Goal: Check status: Check status

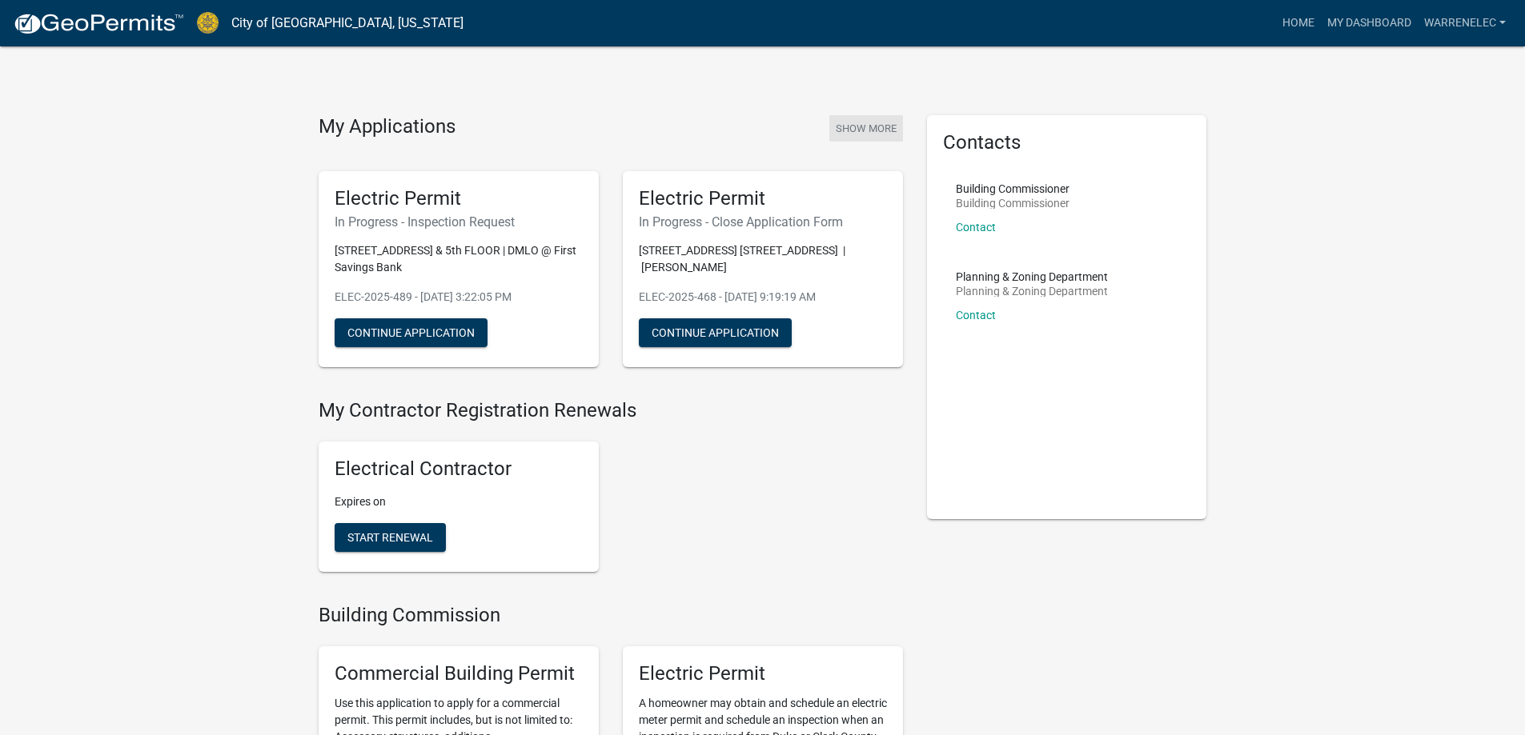
click at [883, 121] on button "Show More" at bounding box center [866, 128] width 74 height 26
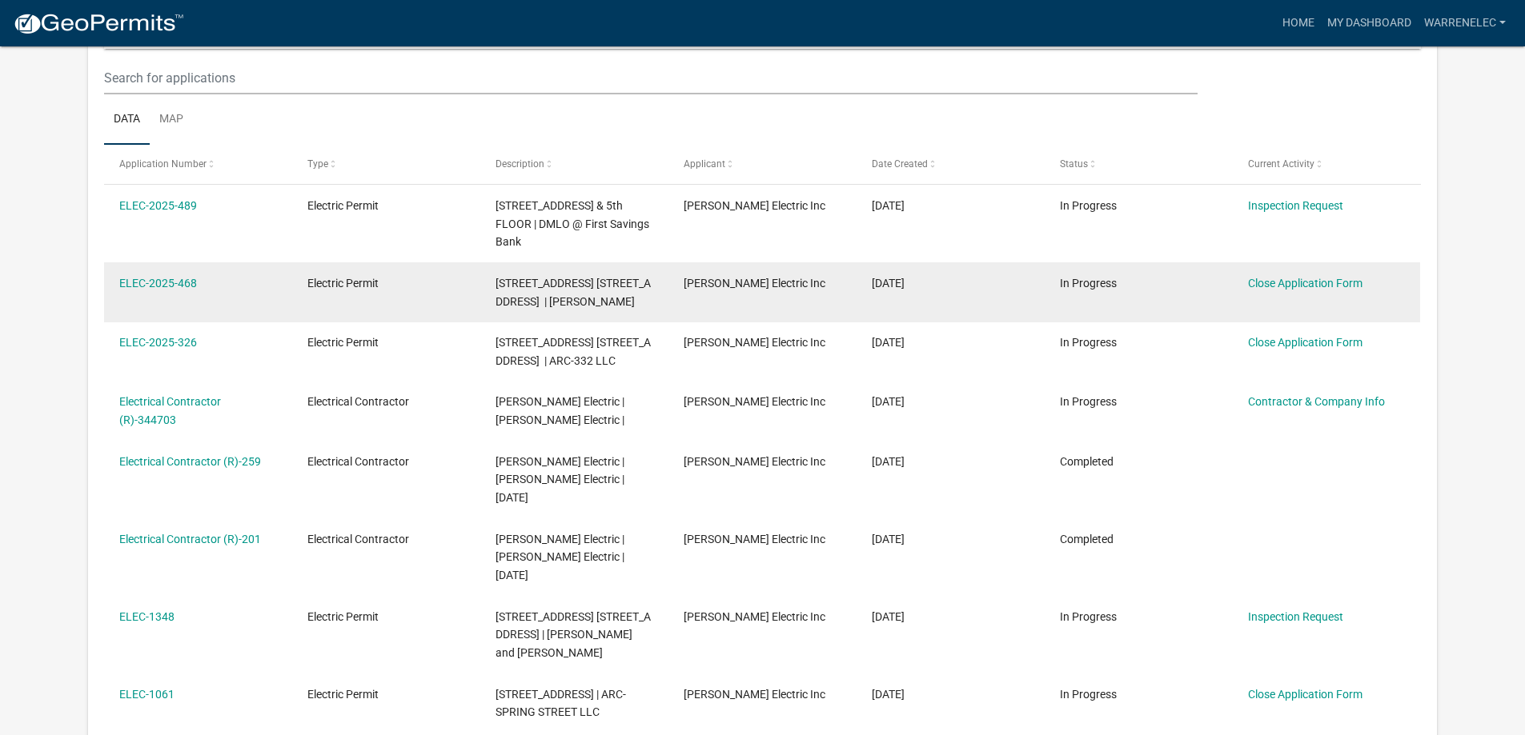
scroll to position [212, 0]
click at [117, 282] on datatable-body-cell "ELEC-2025-468" at bounding box center [198, 292] width 188 height 59
click at [162, 286] on link "ELEC-2025-468" at bounding box center [158, 283] width 78 height 13
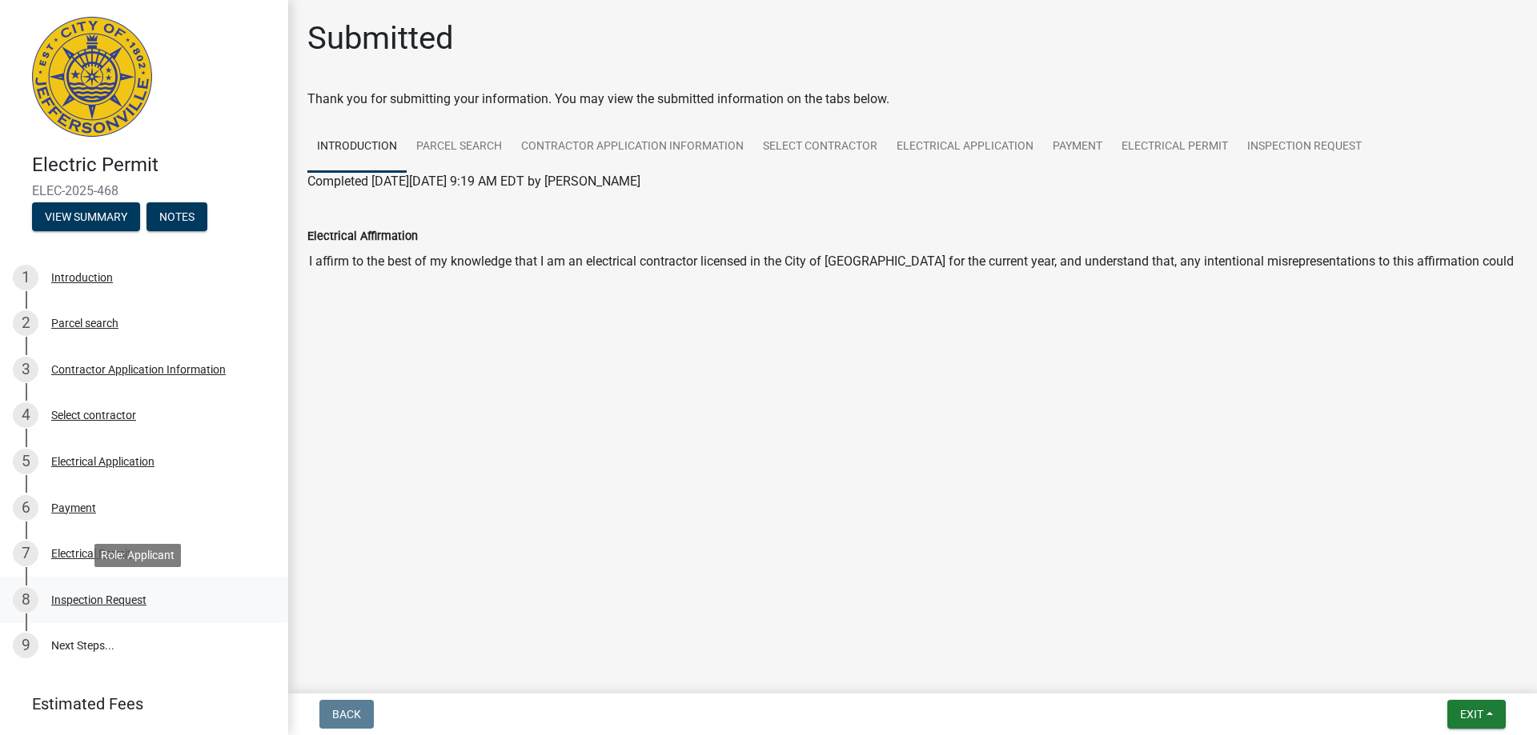
click at [102, 595] on div "Inspection Request" at bounding box center [98, 600] width 95 height 11
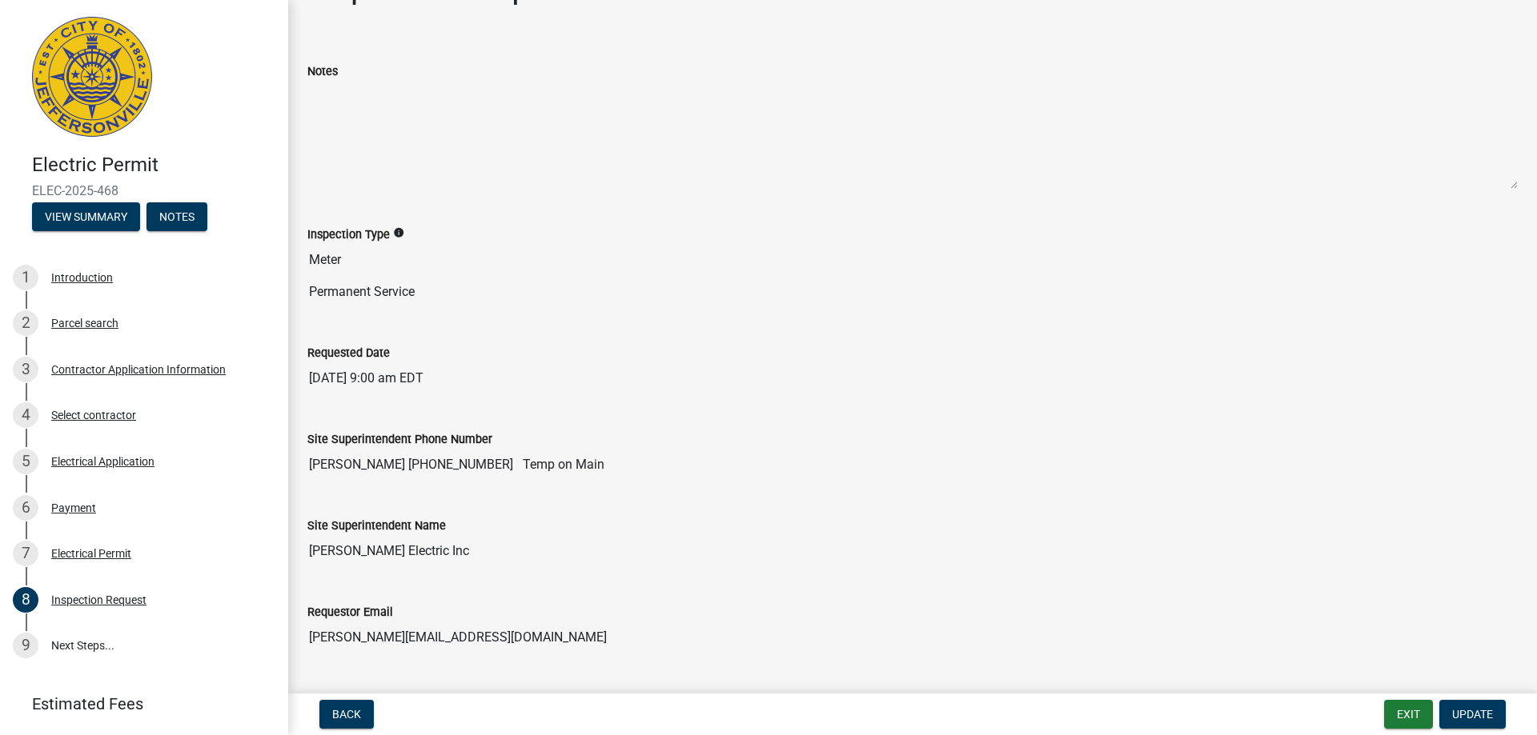
scroll to position [130, 0]
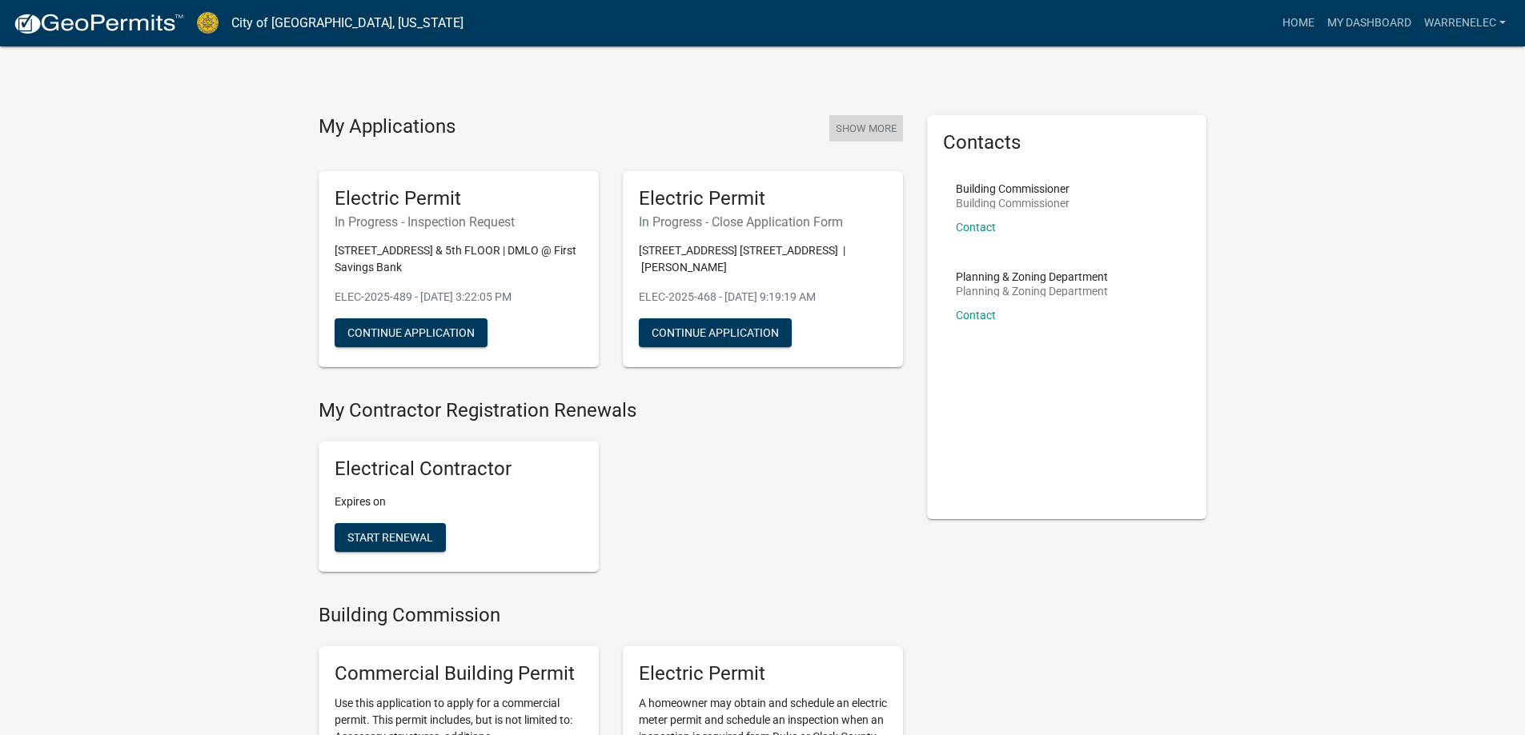
click at [855, 130] on button "Show More" at bounding box center [866, 128] width 74 height 26
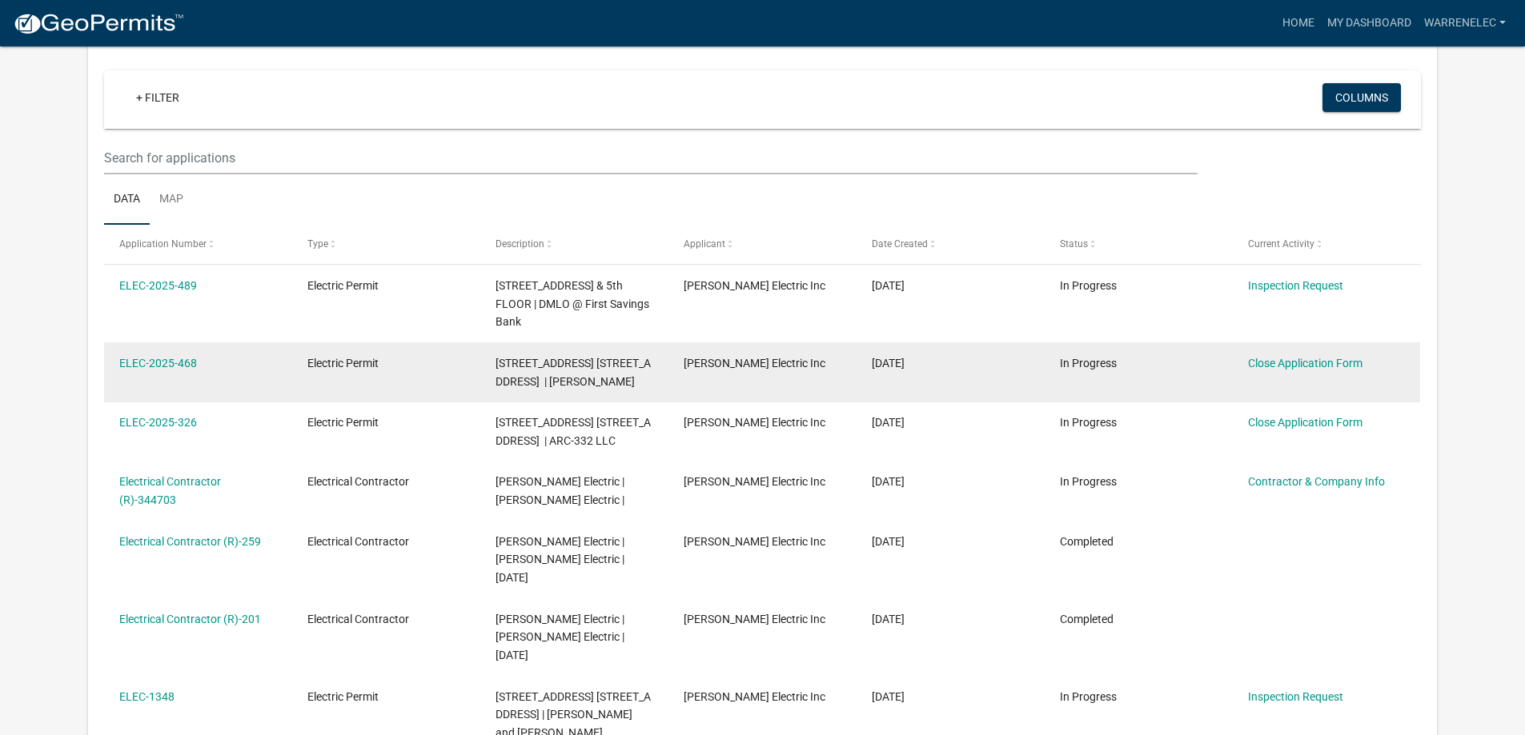
scroll to position [132, 0]
click at [177, 361] on link "ELEC-2025-468" at bounding box center [158, 363] width 78 height 13
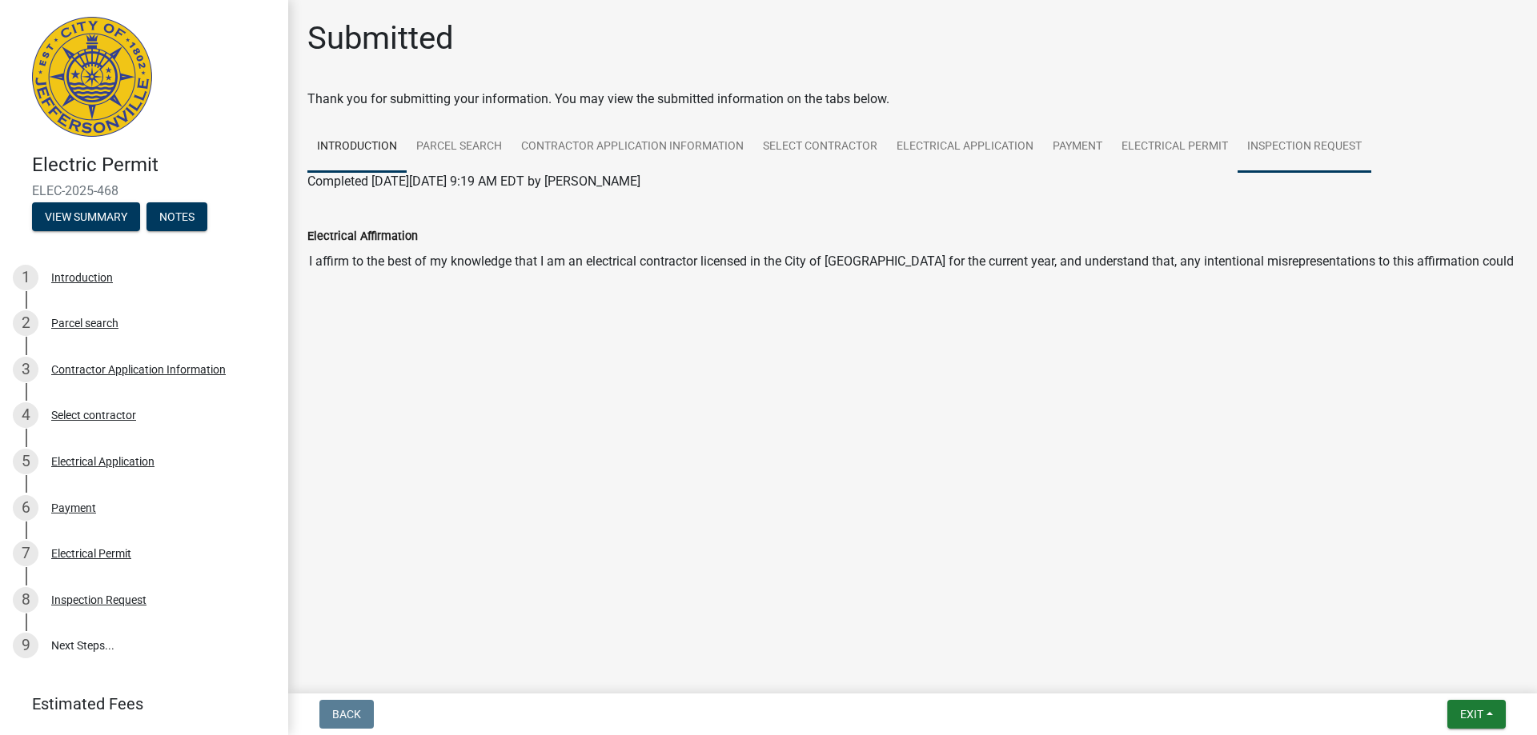
click at [1262, 138] on link "Inspection Request" at bounding box center [1304, 147] width 134 height 51
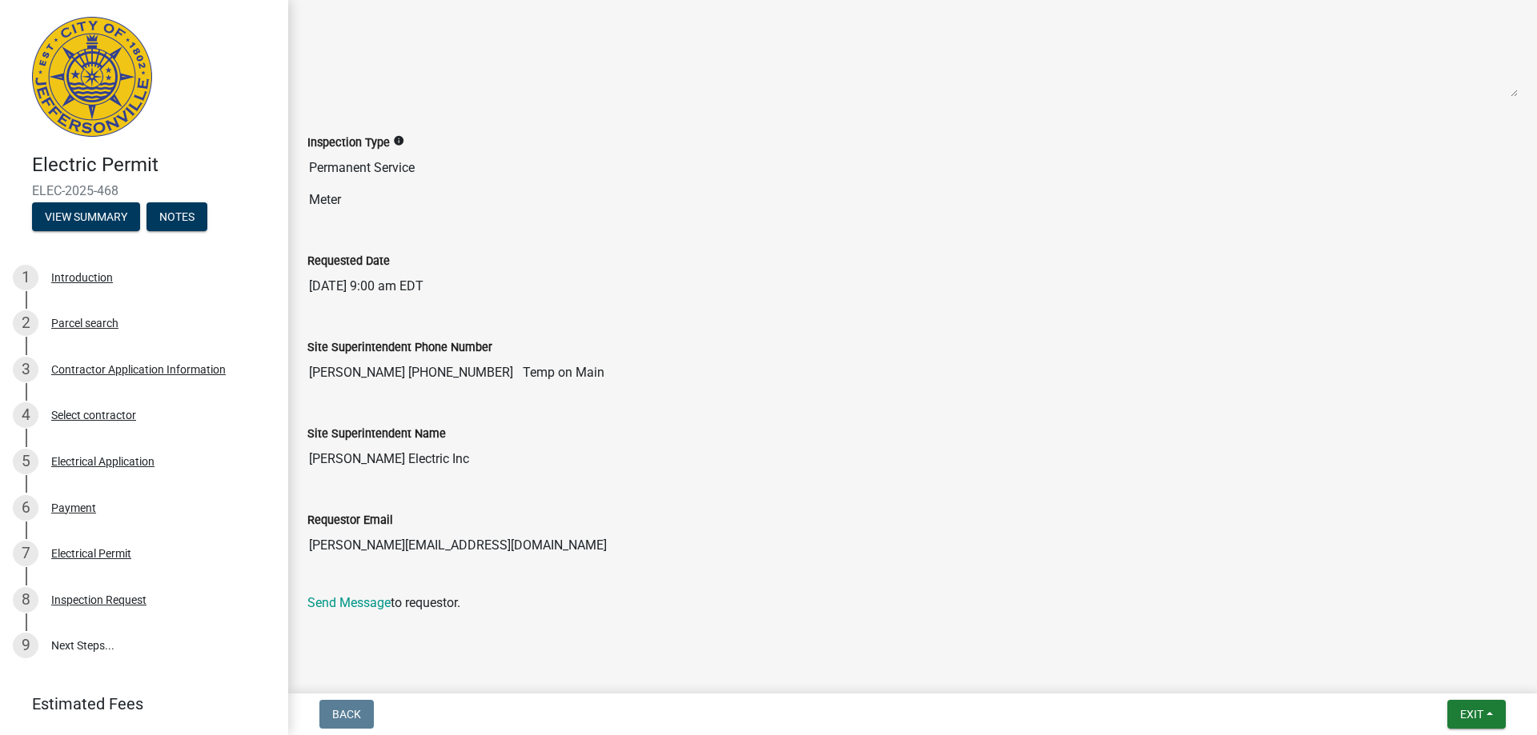
scroll to position [251, 0]
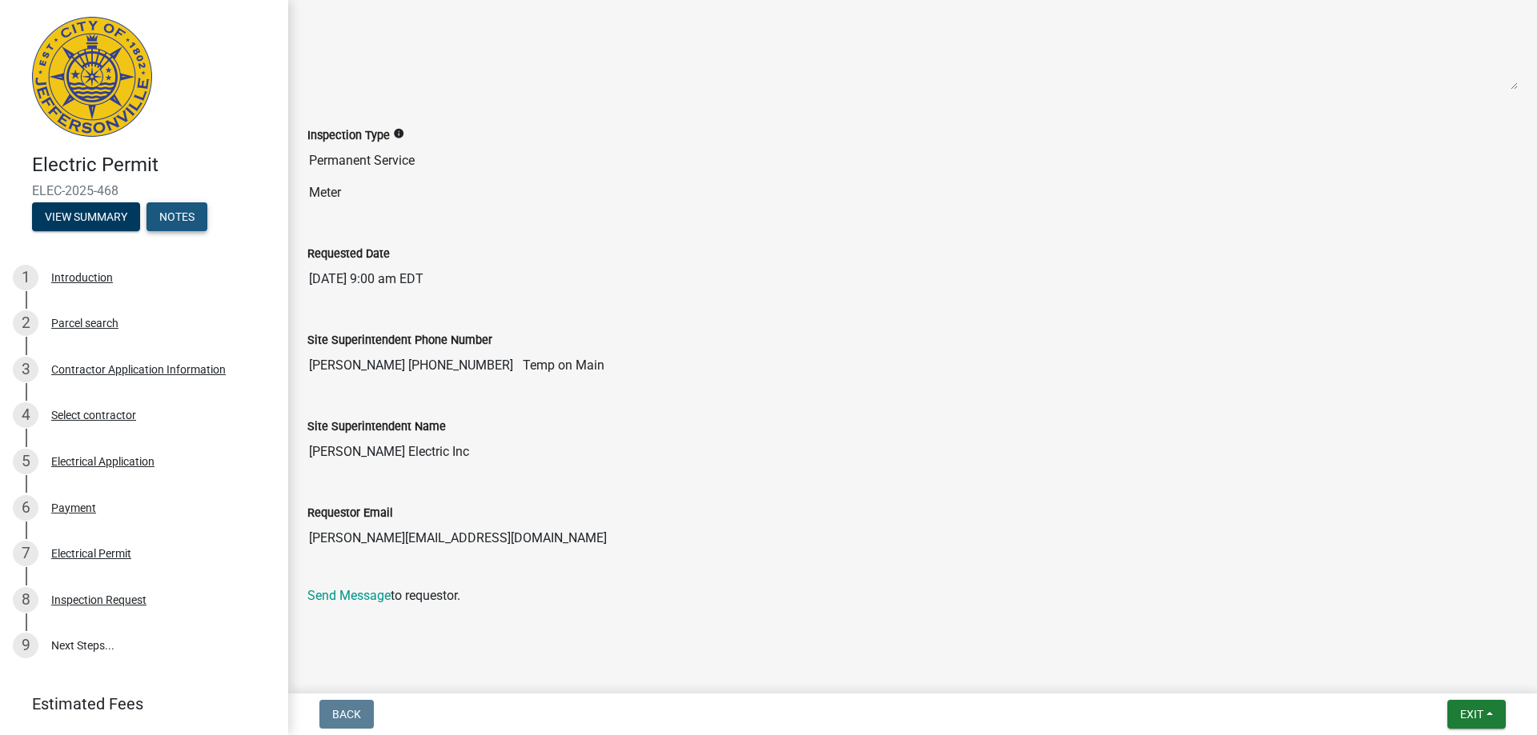
click at [182, 217] on button "Notes" at bounding box center [176, 216] width 61 height 29
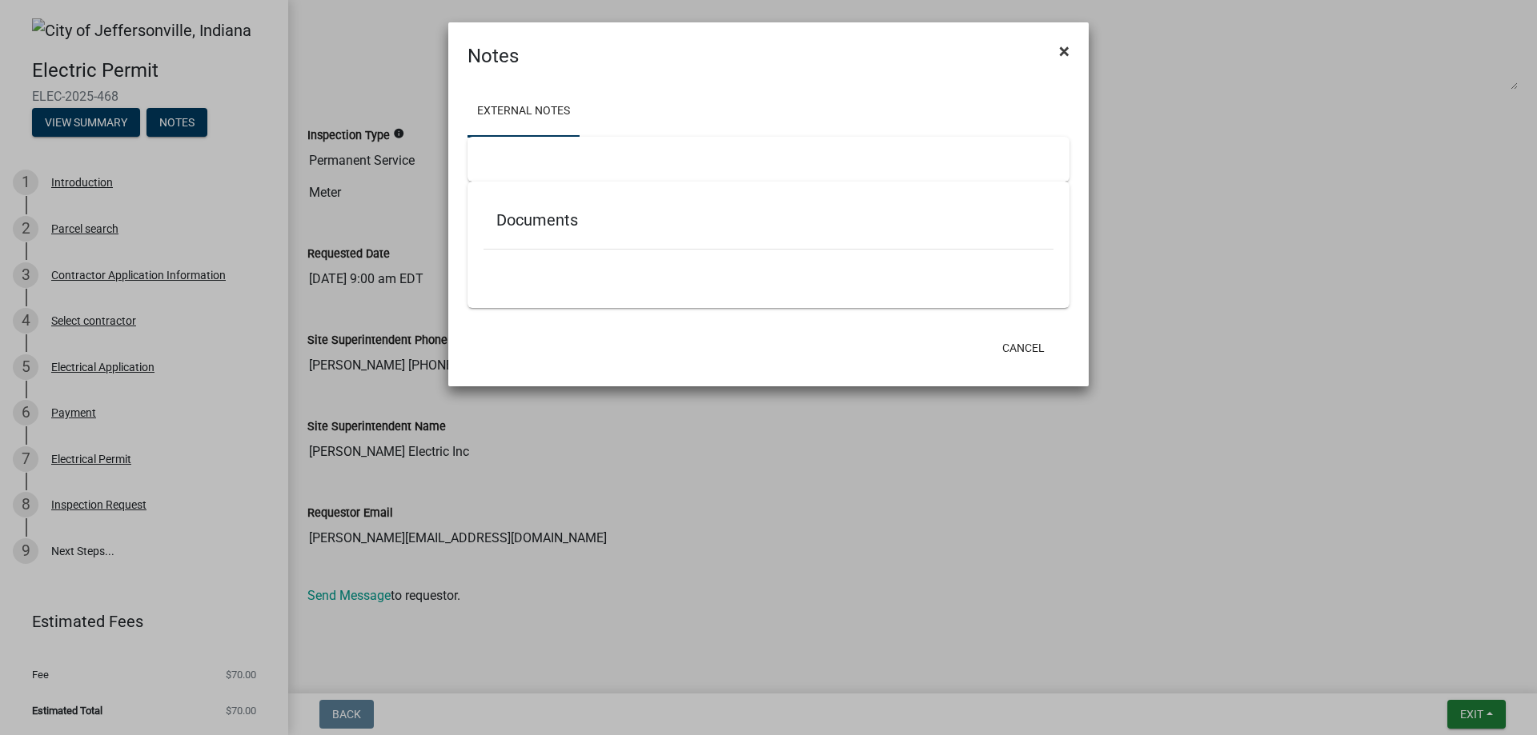
click at [1066, 57] on span "×" at bounding box center [1064, 51] width 10 height 22
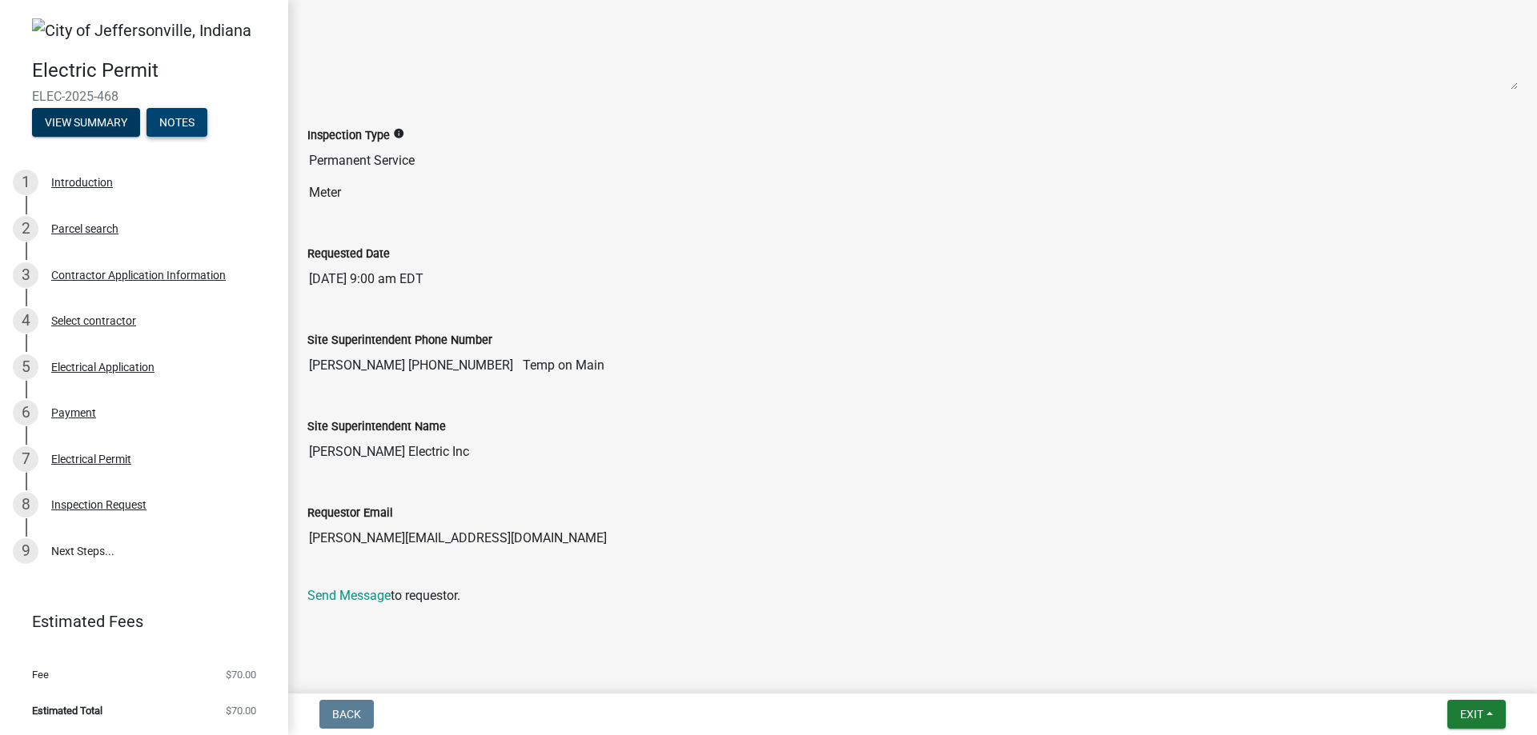
scroll to position [171, 0]
